Goal: Task Accomplishment & Management: Complete application form

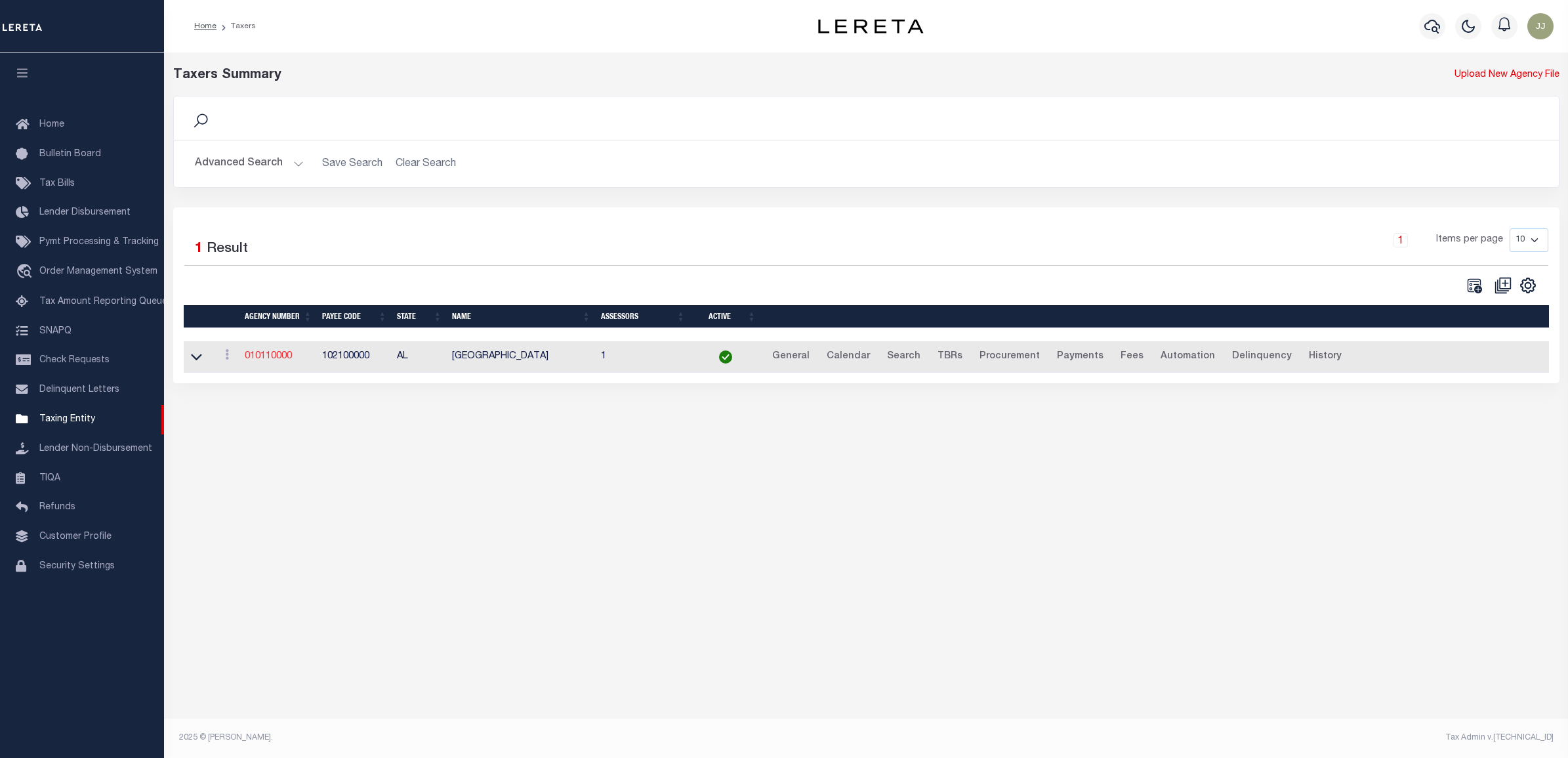
click at [283, 354] on link "010110000" at bounding box center [268, 356] width 47 height 9
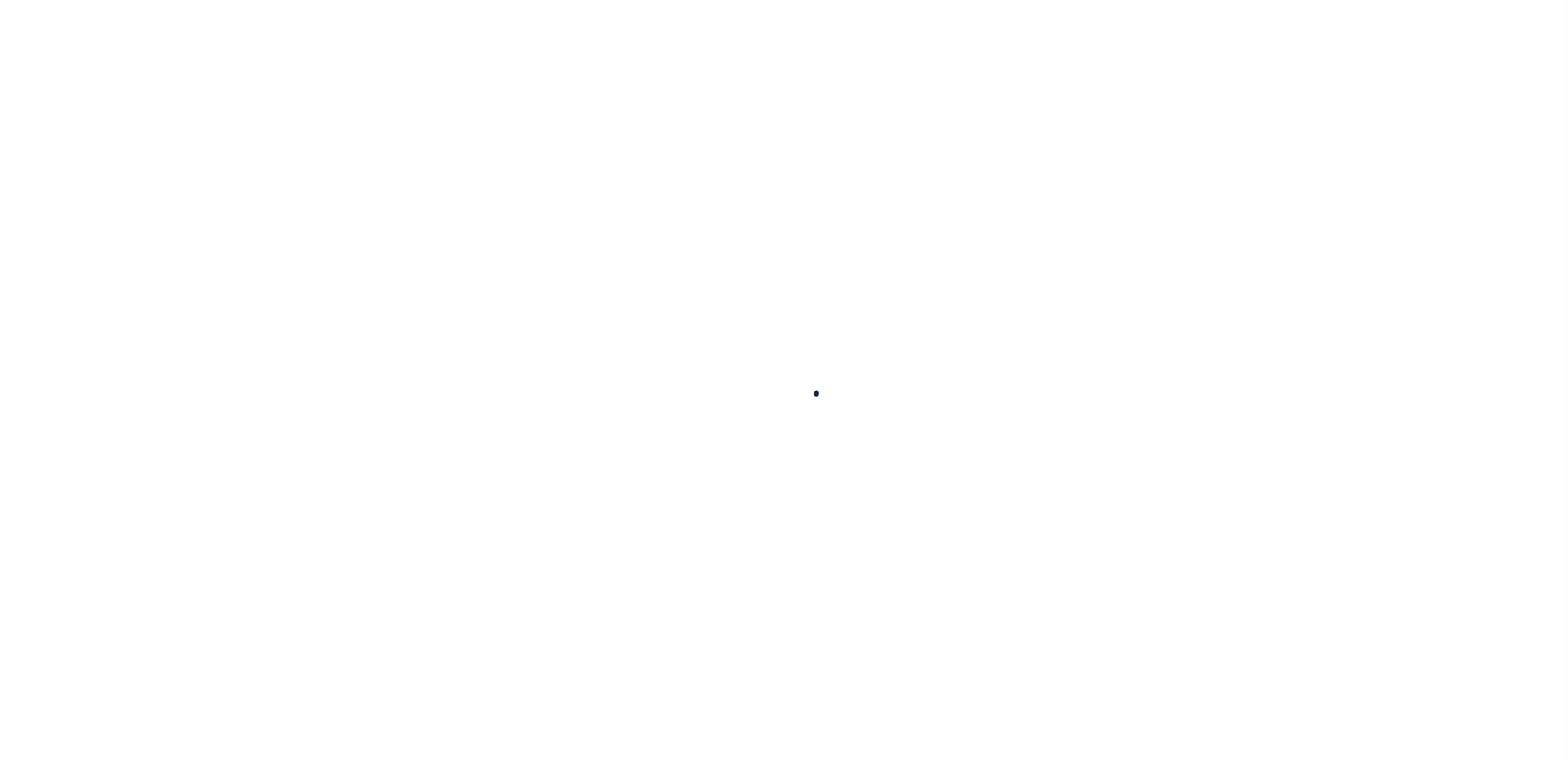
select select
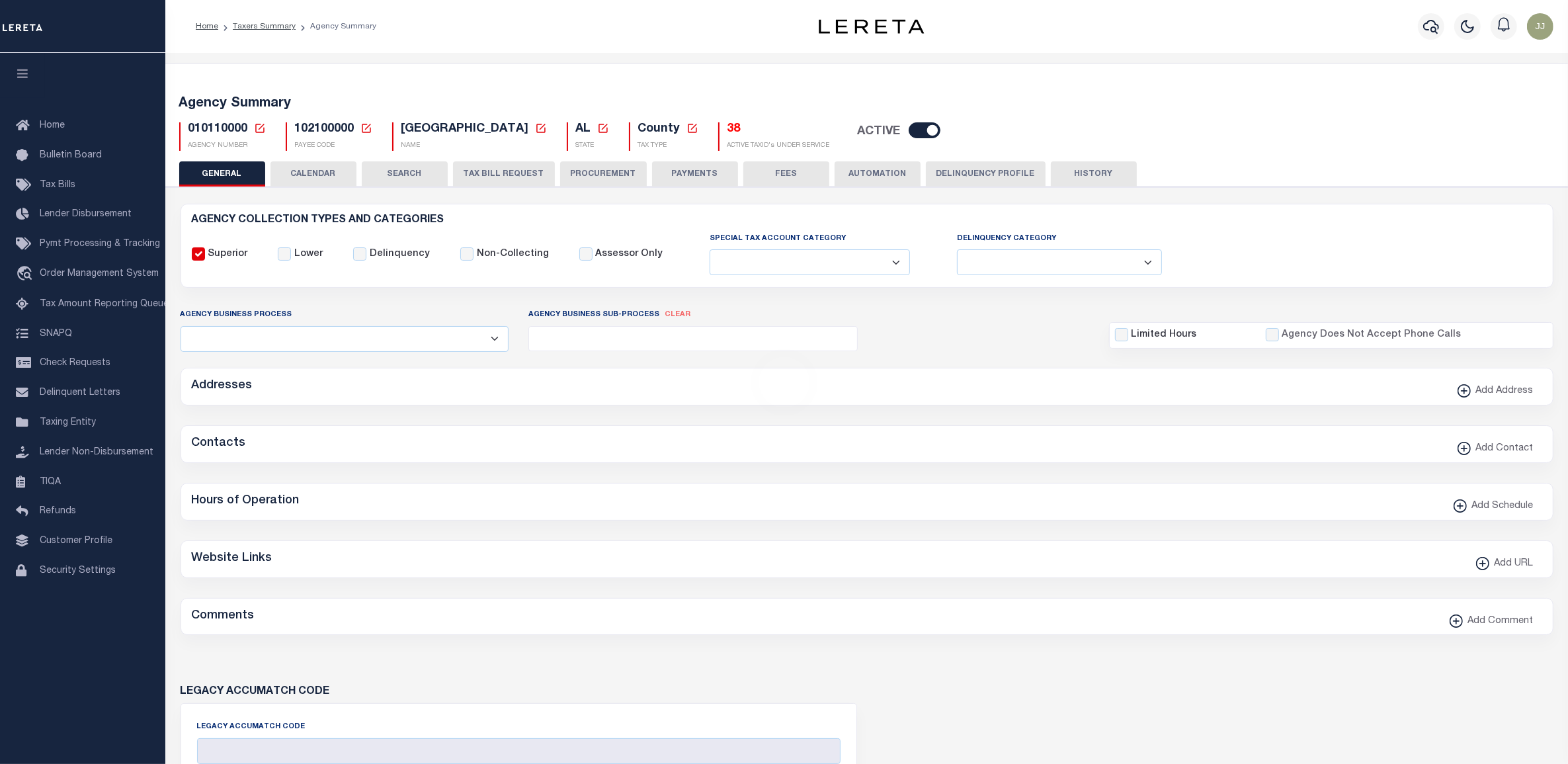
checkbox input "false"
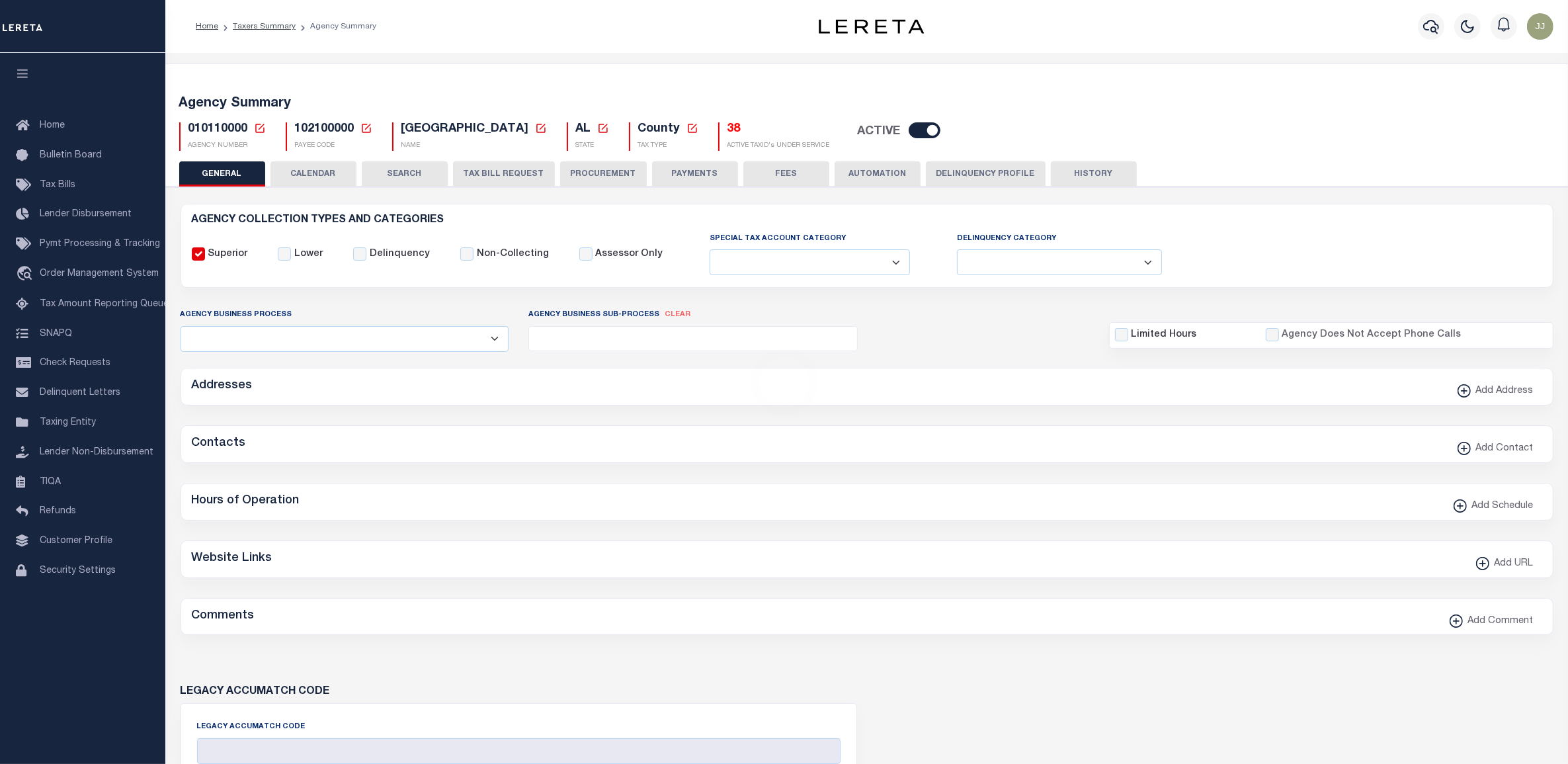
type input "102100000"
click at [260, 127] on icon at bounding box center [260, 128] width 12 height 12
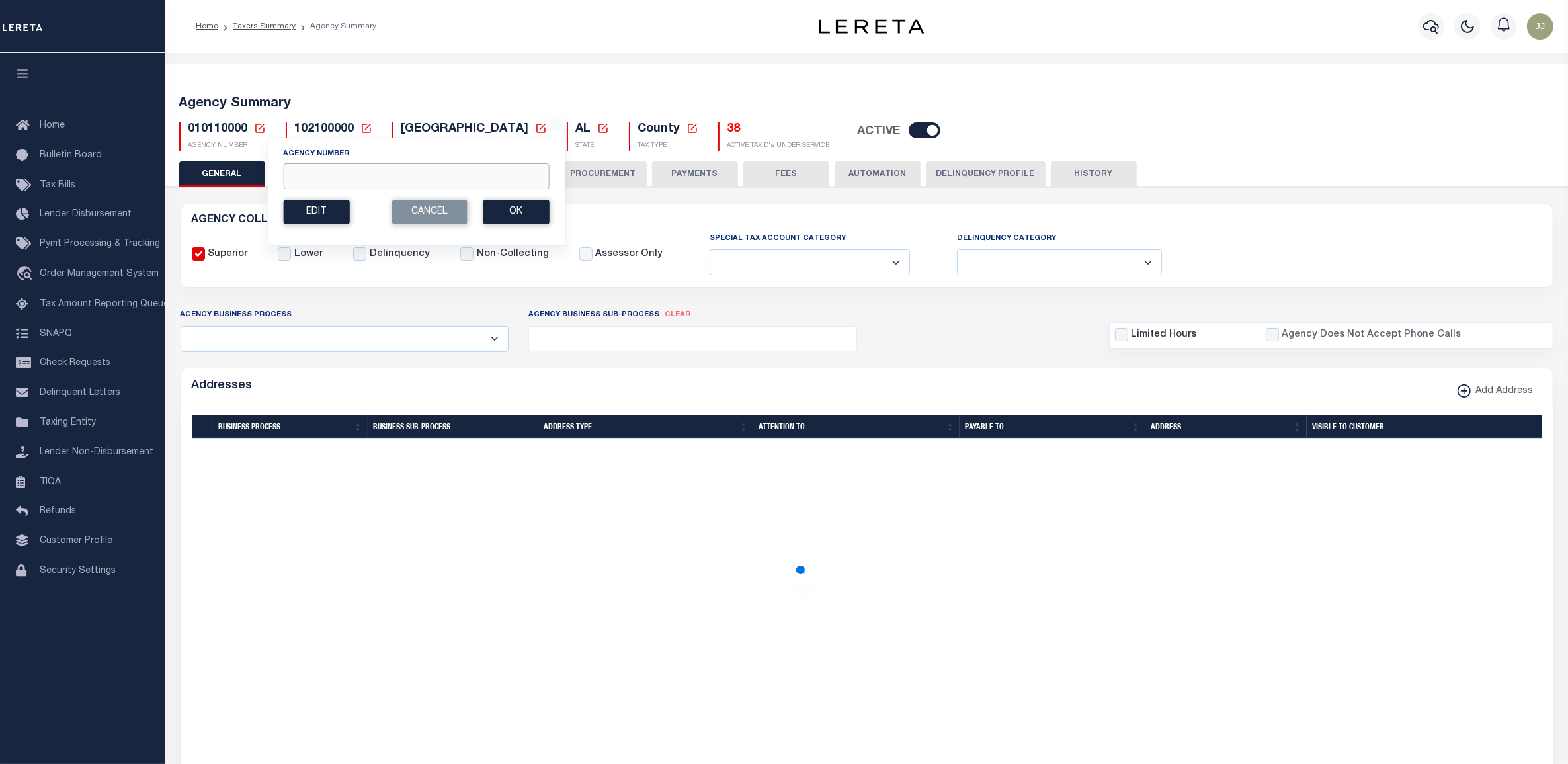
click at [318, 183] on input "Agency Number" at bounding box center [416, 176] width 266 height 26
paste input "340810000"
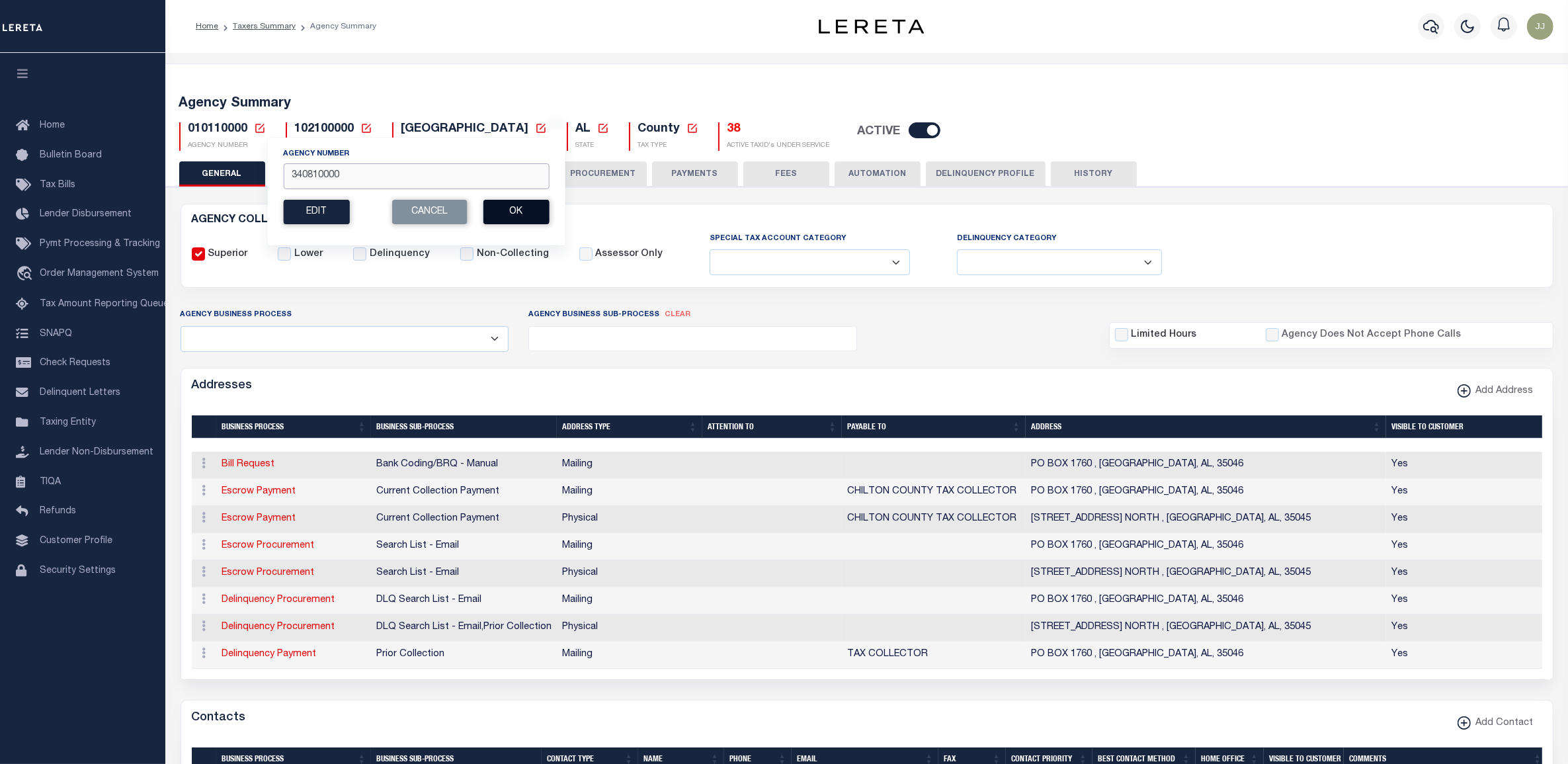
type input "340810000"
click at [519, 215] on button "Ok" at bounding box center [516, 212] width 66 height 24
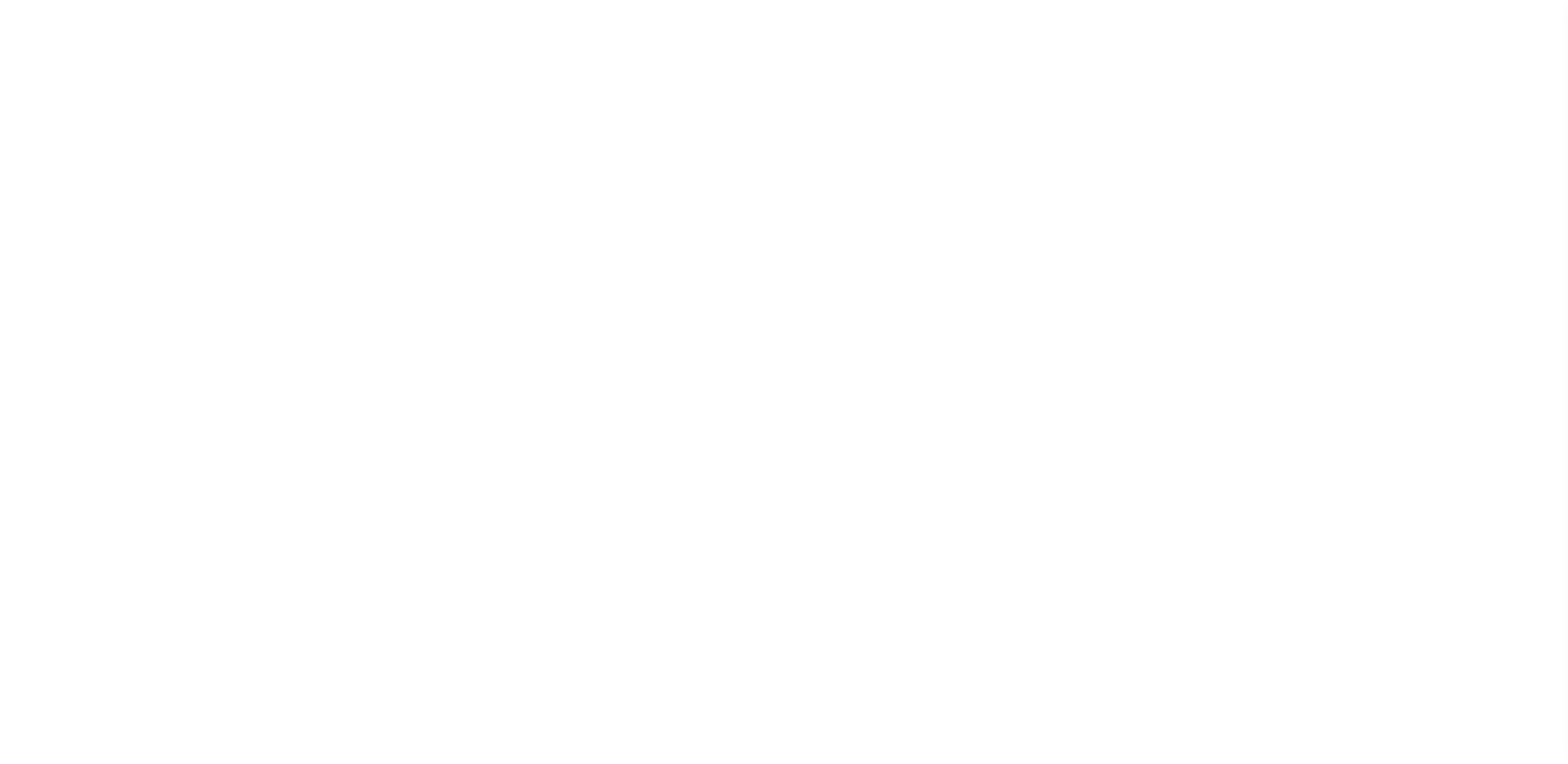
click at [517, 179] on button "TAX BILL REQUEST" at bounding box center [504, 174] width 102 height 25
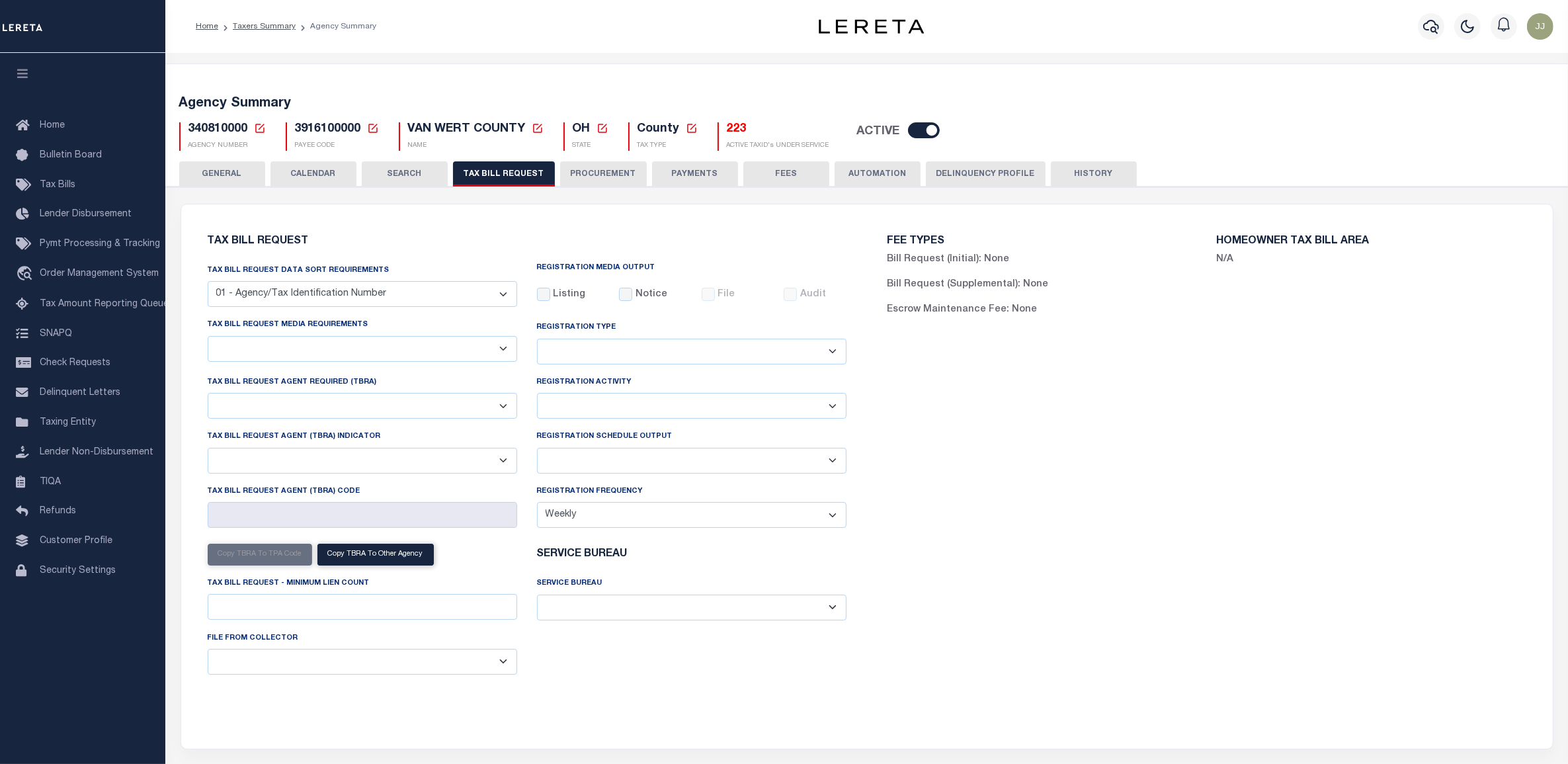
select select "29"
checkbox input "false"
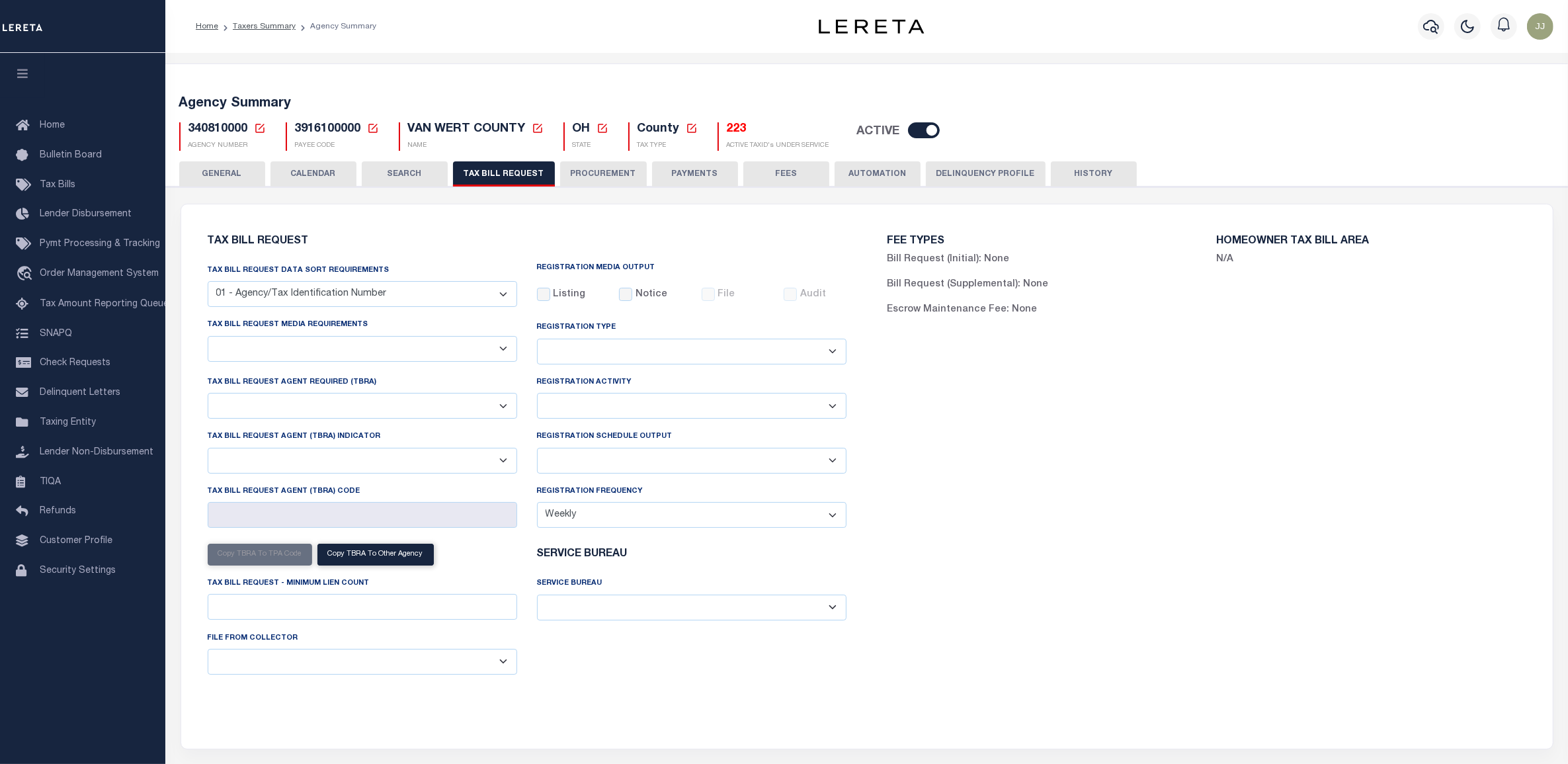
select select "22"
select select "false"
select select "15"
type input "118"
select select
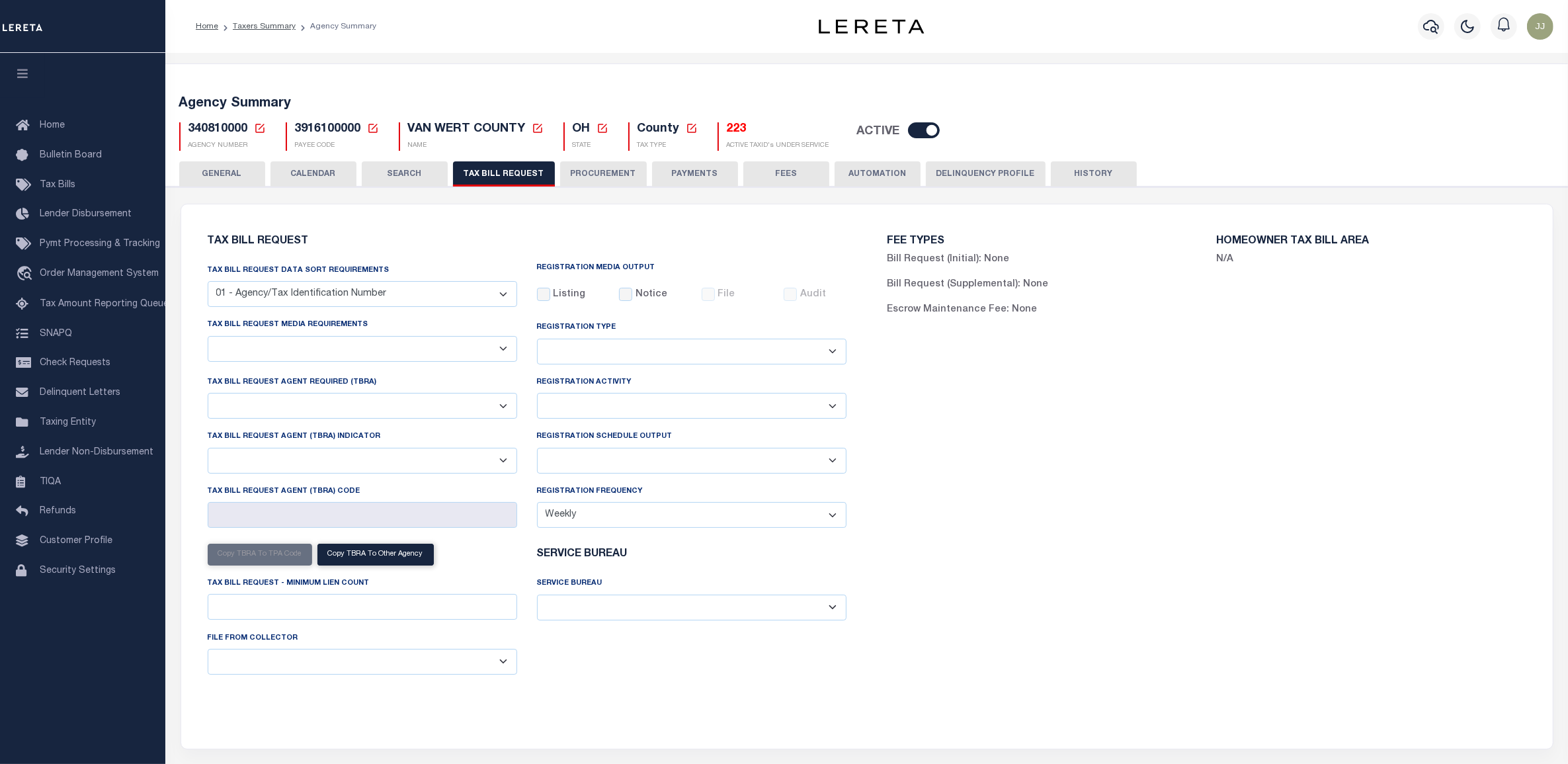
select select "7803021001"
click at [630, 726] on div "Tax Bill Request Tax Bill Request Data Sort Requirements 01 - Agency/Tax Identi…" at bounding box center [867, 477] width 1360 height 512
click at [577, 457] on select "Delta File Full File" at bounding box center [692, 460] width 309 height 26
select select "1"
click at [537, 450] on select "Delta File Full File" at bounding box center [692, 460] width 309 height 26
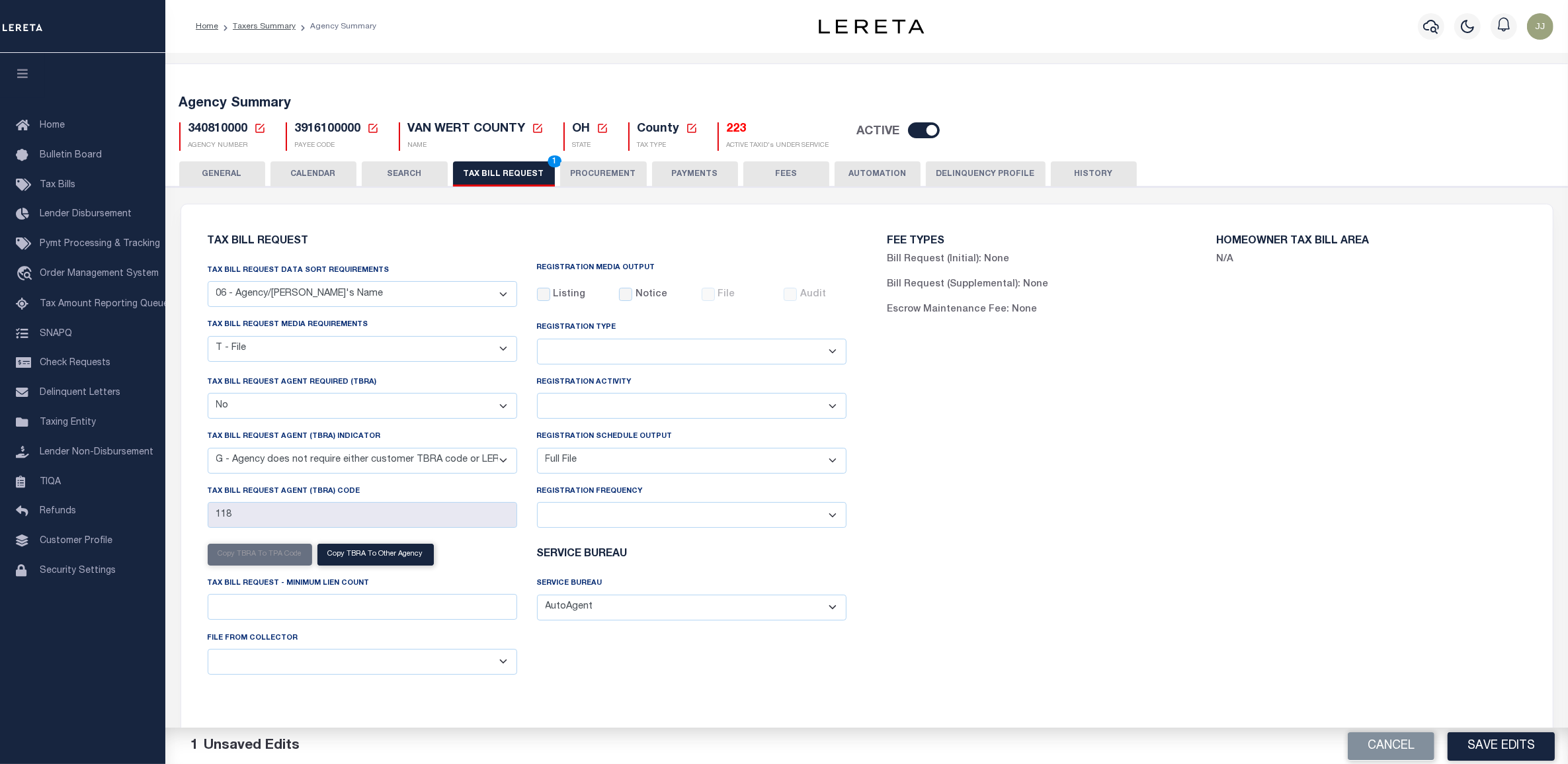
click at [1039, 568] on div "FEE TYPES Bill Request (Initial): None Bill Request (Supplemental): None Escrow…" at bounding box center [1207, 469] width 680 height 497
click at [1478, 751] on button "Save Edits" at bounding box center [1501, 746] width 107 height 28
